Goal: Check status: Check status

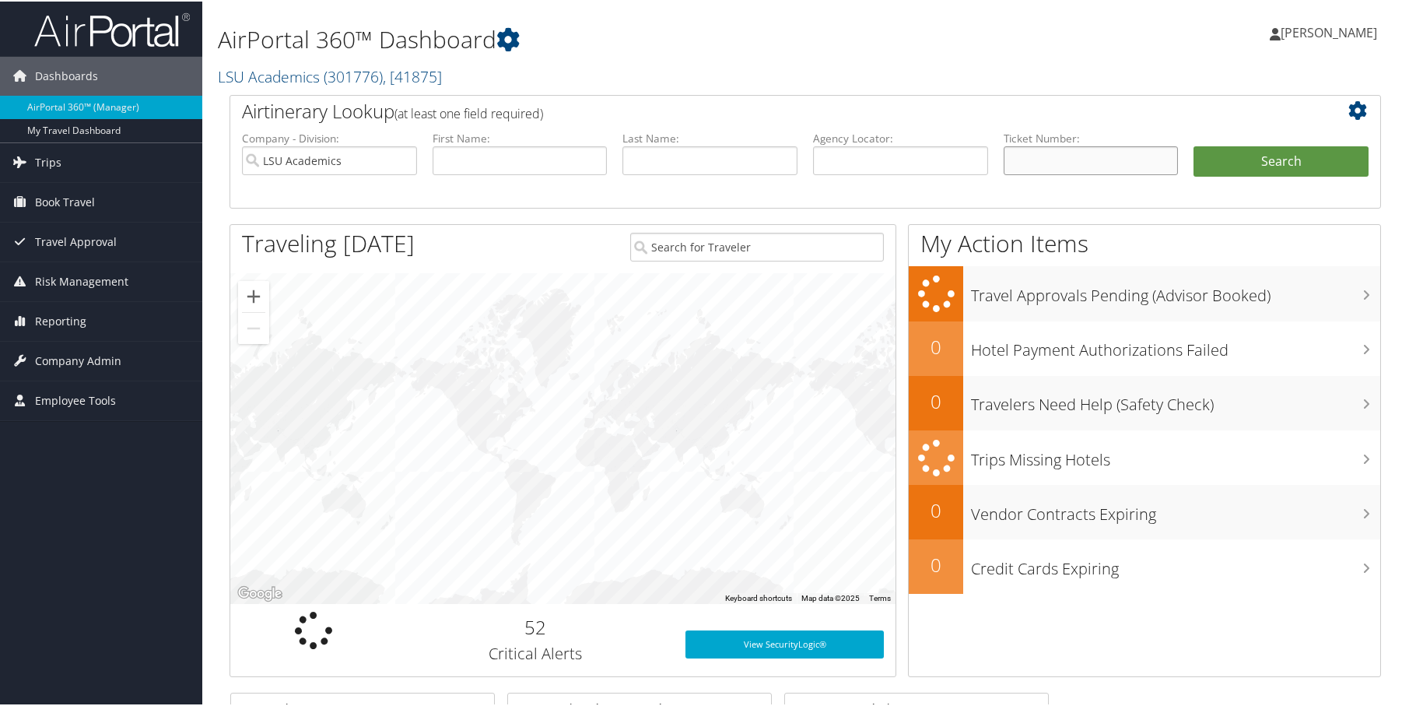
click at [1059, 152] on input "text" at bounding box center [1091, 159] width 175 height 29
paste input "C8B5JK"
type input "C8B5JK"
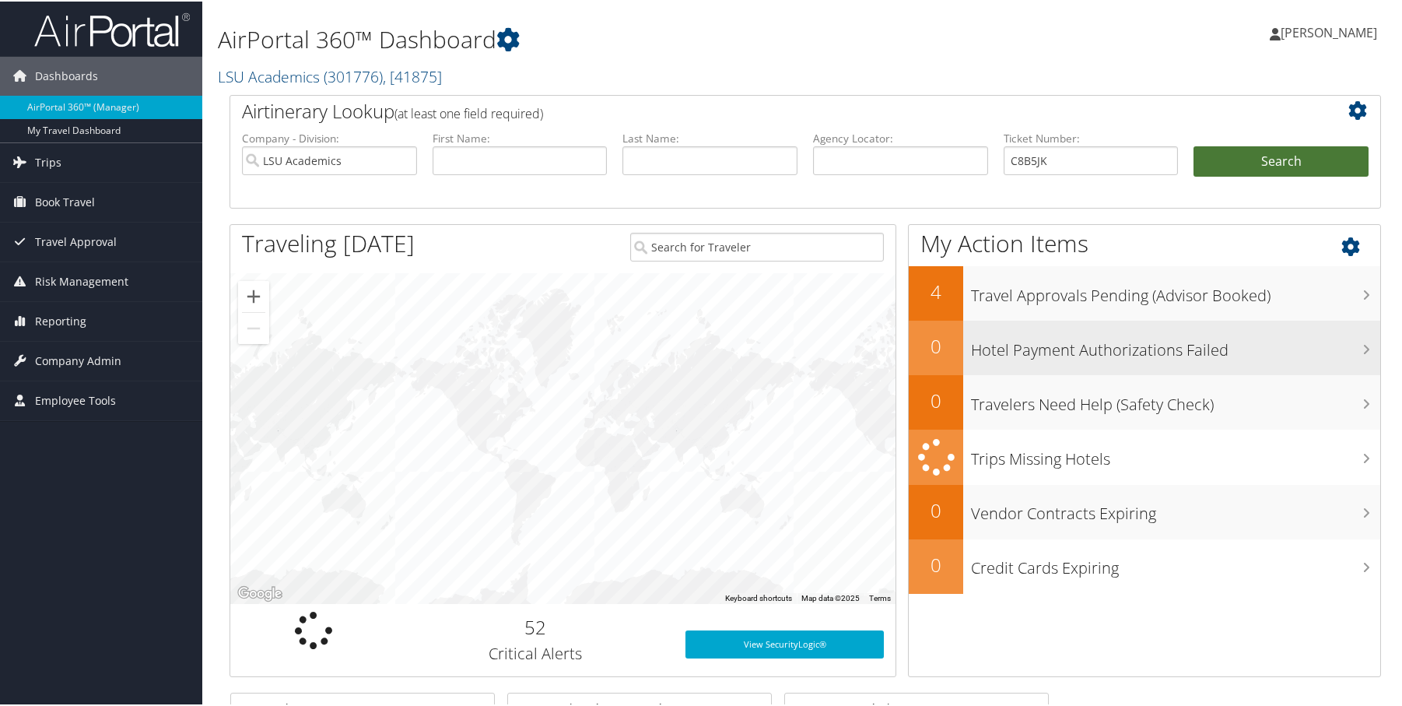
drag, startPoint x: 1254, startPoint y: 160, endPoint x: 1310, endPoint y: 331, distance: 179.9
click at [1254, 160] on button "Search" at bounding box center [1281, 160] width 175 height 31
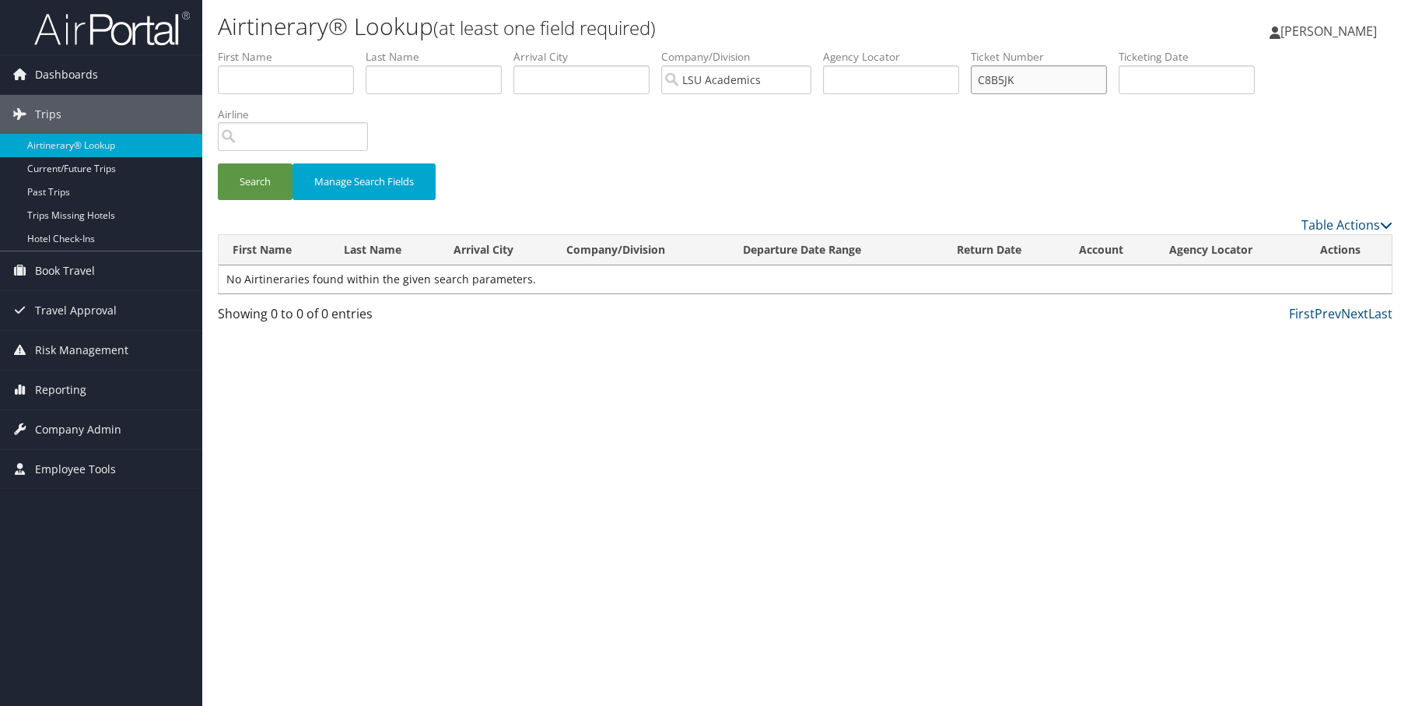
drag, startPoint x: 1076, startPoint y: 84, endPoint x: 939, endPoint y: 83, distance: 136.9
click at [939, 49] on ul "First Name Last Name Departure City Arrival City Company/Division LSU Academics…" at bounding box center [805, 49] width 1175 height 0
click at [903, 69] on input "text" at bounding box center [891, 79] width 136 height 29
paste input "C8B5JK"
type input "C8B5JK"
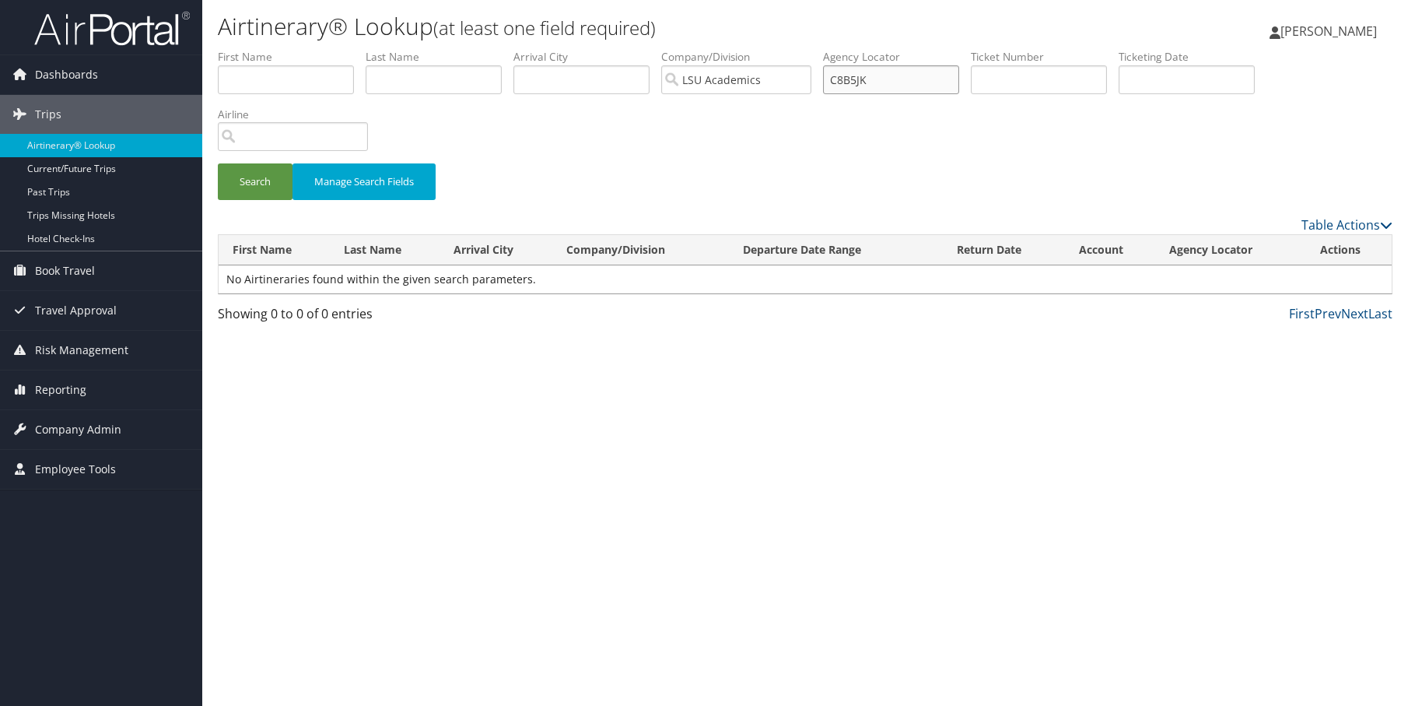
click at [218, 163] on button "Search" at bounding box center [255, 181] width 75 height 37
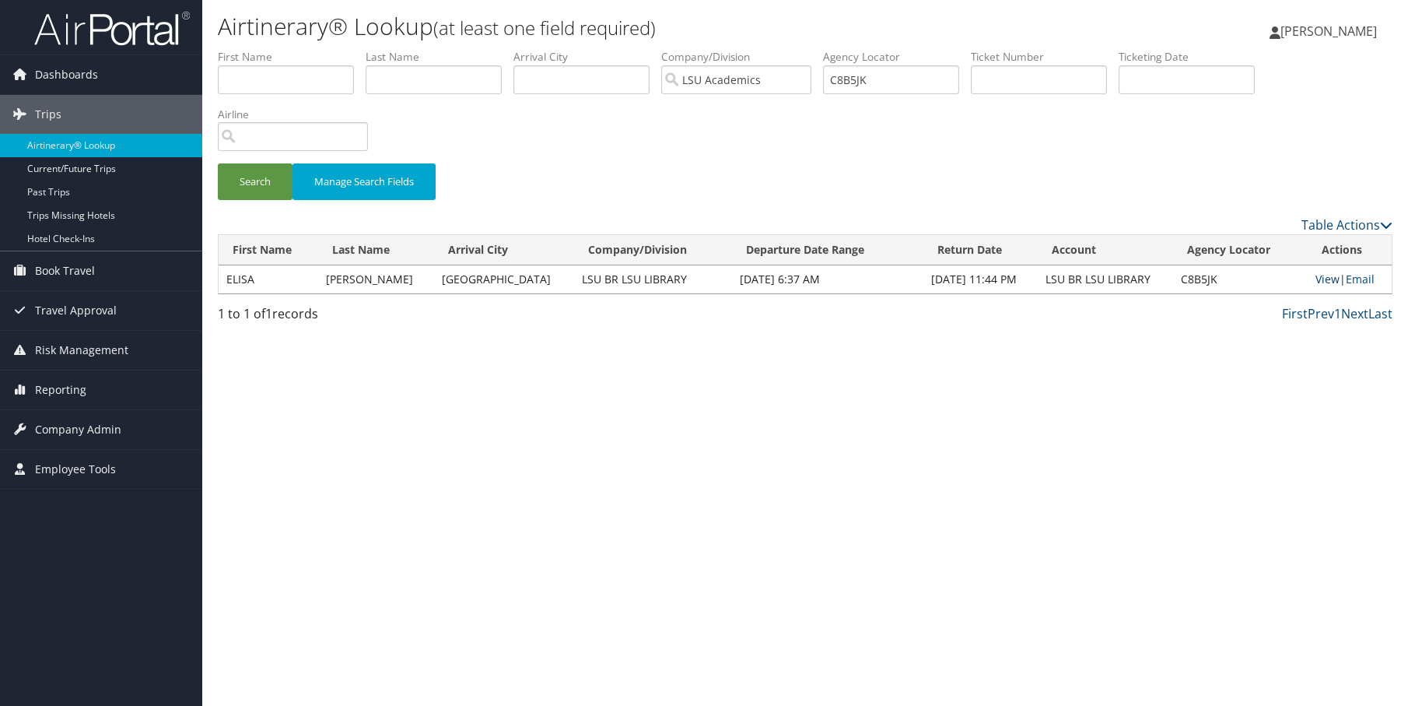
click at [1331, 276] on link "View" at bounding box center [1328, 279] width 24 height 15
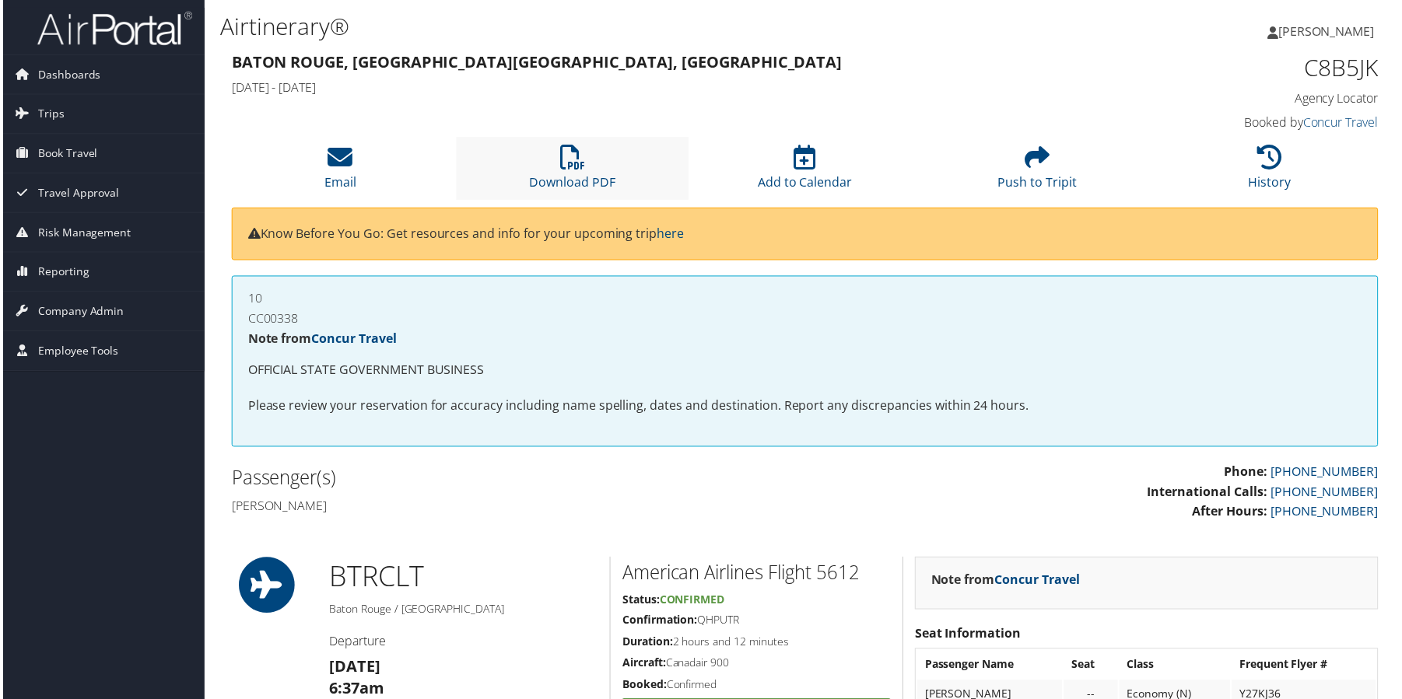
click at [526, 180] on li "Download PDF" at bounding box center [571, 169] width 233 height 63
